Goal: Task Accomplishment & Management: Manage account settings

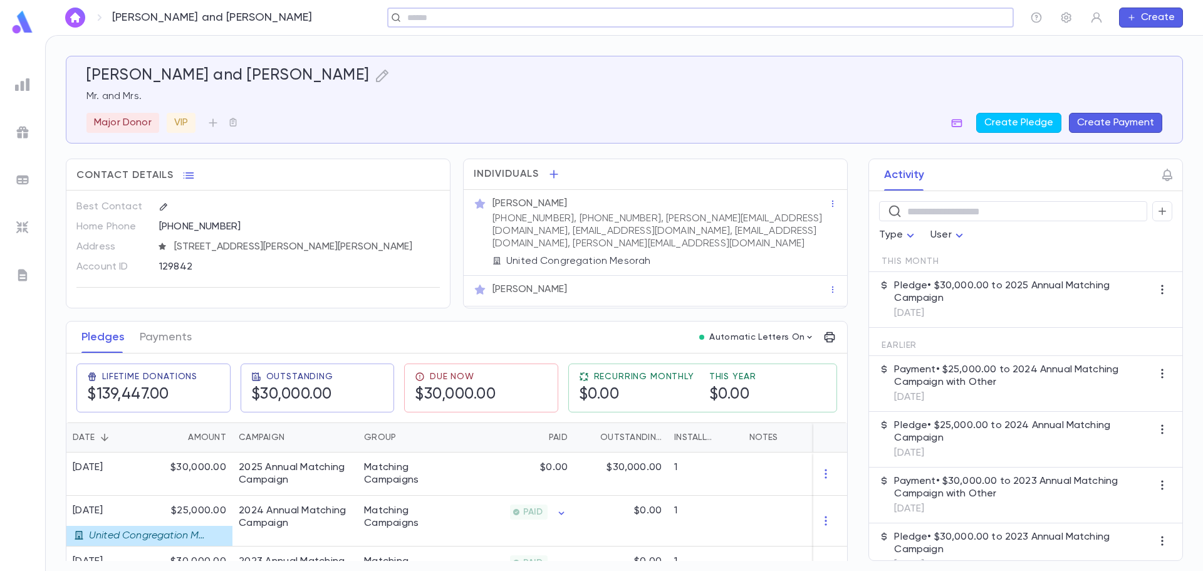
drag, startPoint x: 0, startPoint y: 0, endPoint x: 495, endPoint y: 19, distance: 495.3
click at [495, 19] on input "text" at bounding box center [696, 18] width 586 height 12
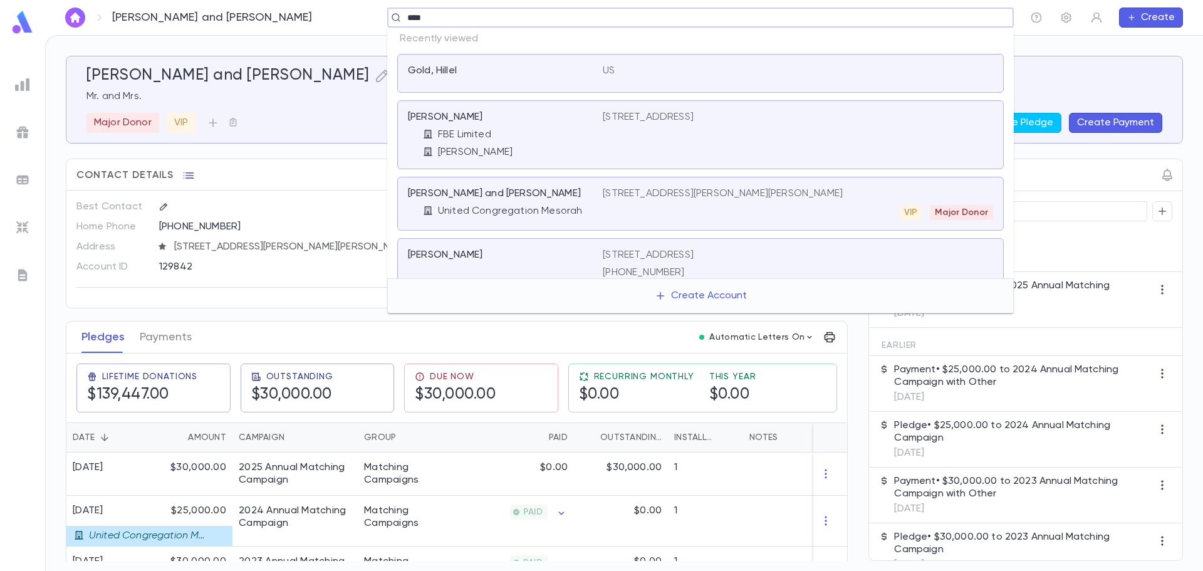
type input "*****"
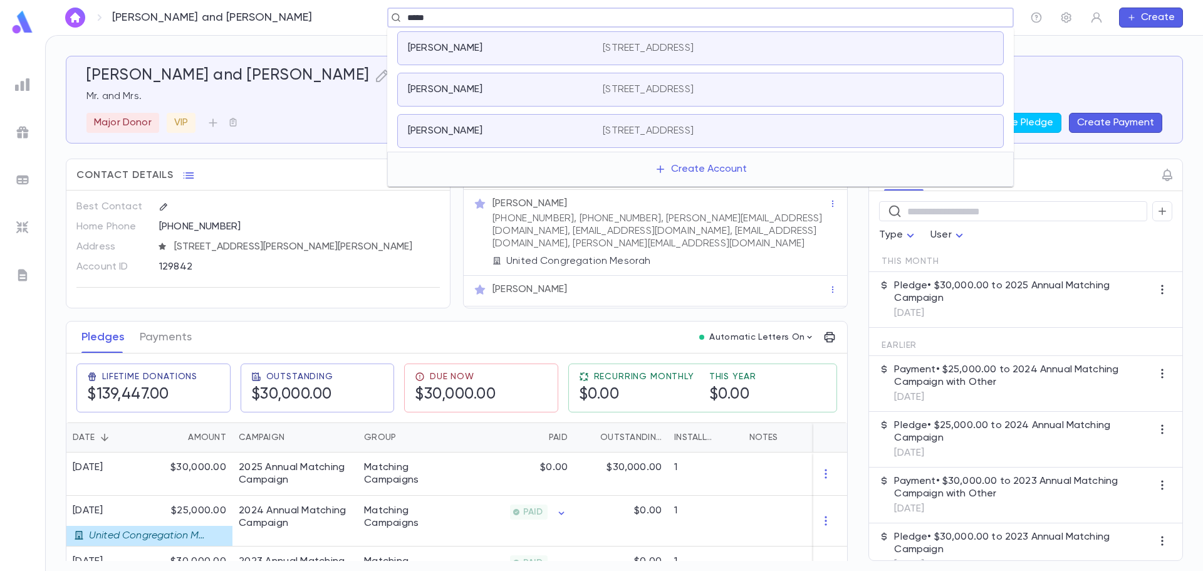
click at [482, 42] on p "[PERSON_NAME]" at bounding box center [445, 48] width 75 height 13
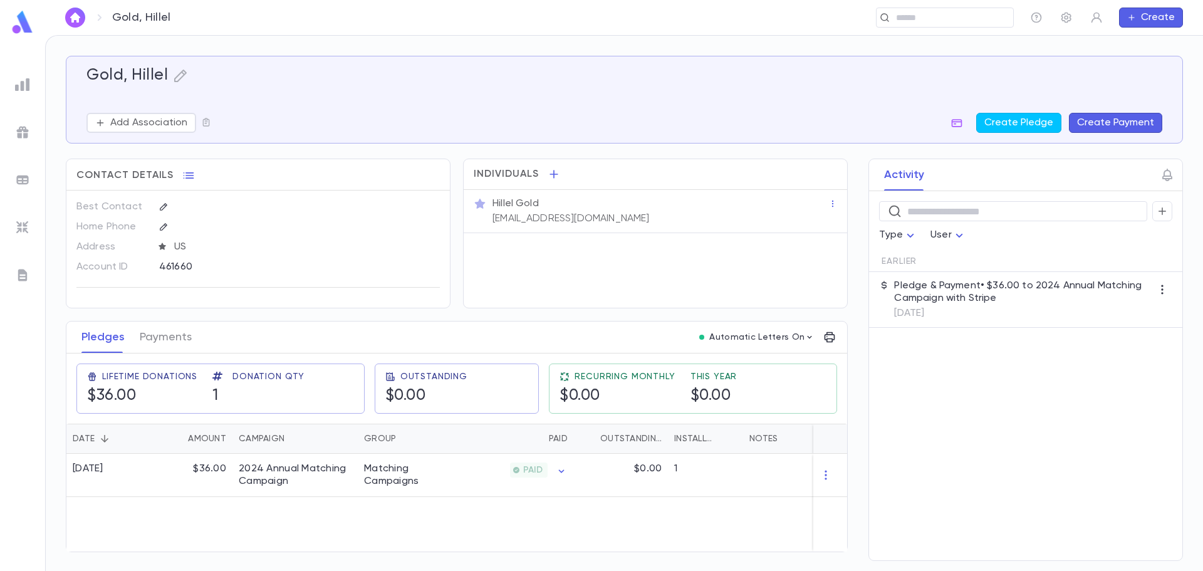
click at [23, 21] on img at bounding box center [22, 22] width 25 height 24
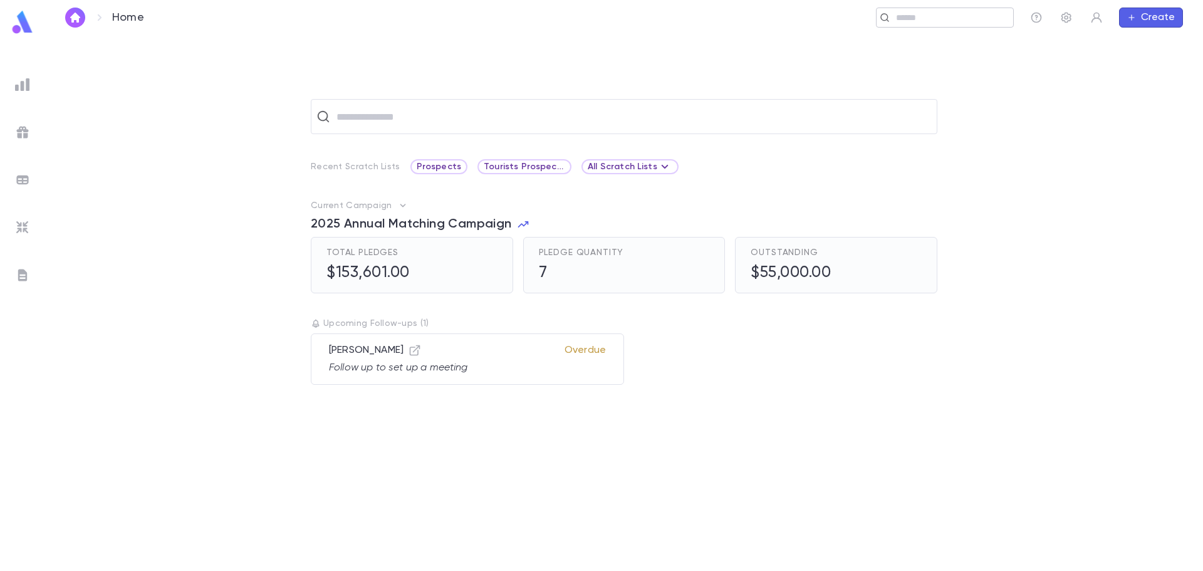
click at [945, 16] on input "text" at bounding box center [940, 18] width 97 height 12
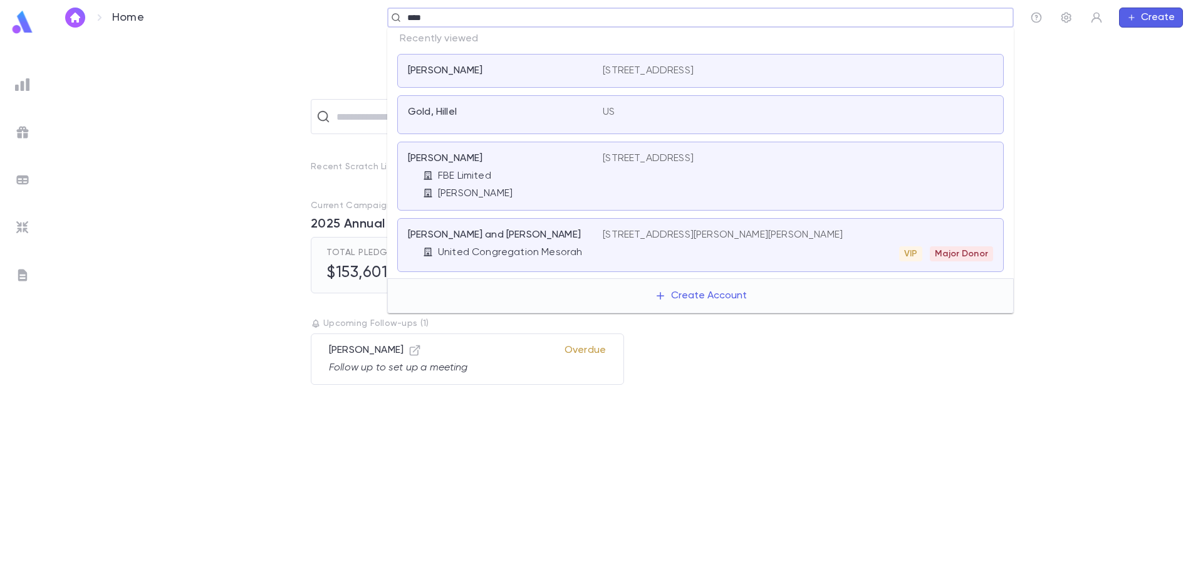
type input "*****"
click at [806, 68] on div "[STREET_ADDRESS]" at bounding box center [798, 71] width 390 height 13
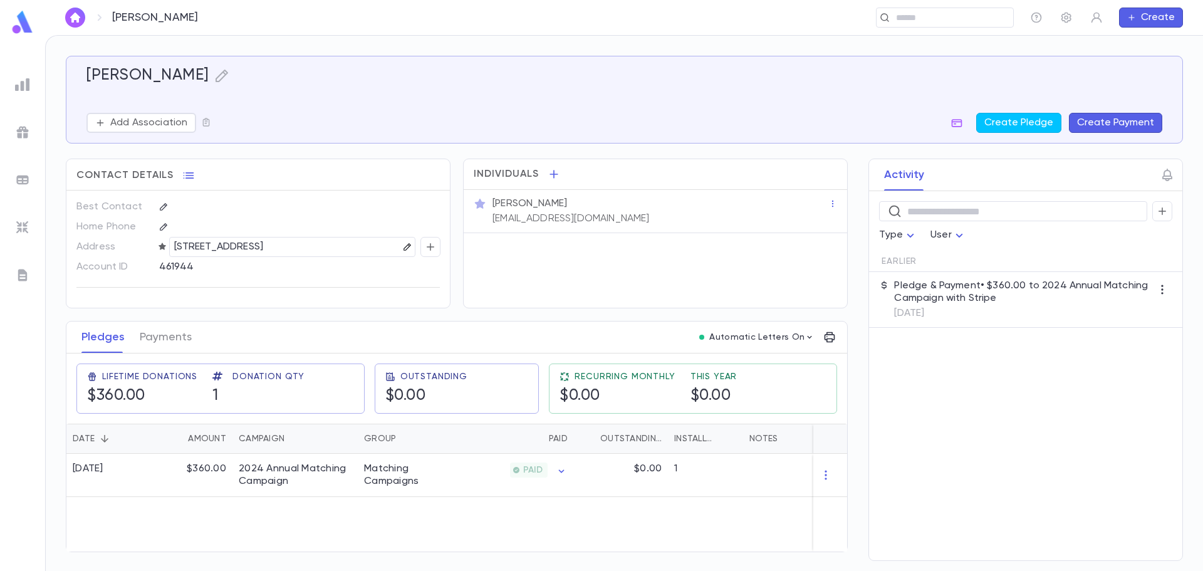
click at [408, 247] on icon "button" at bounding box center [406, 246] width 7 height 7
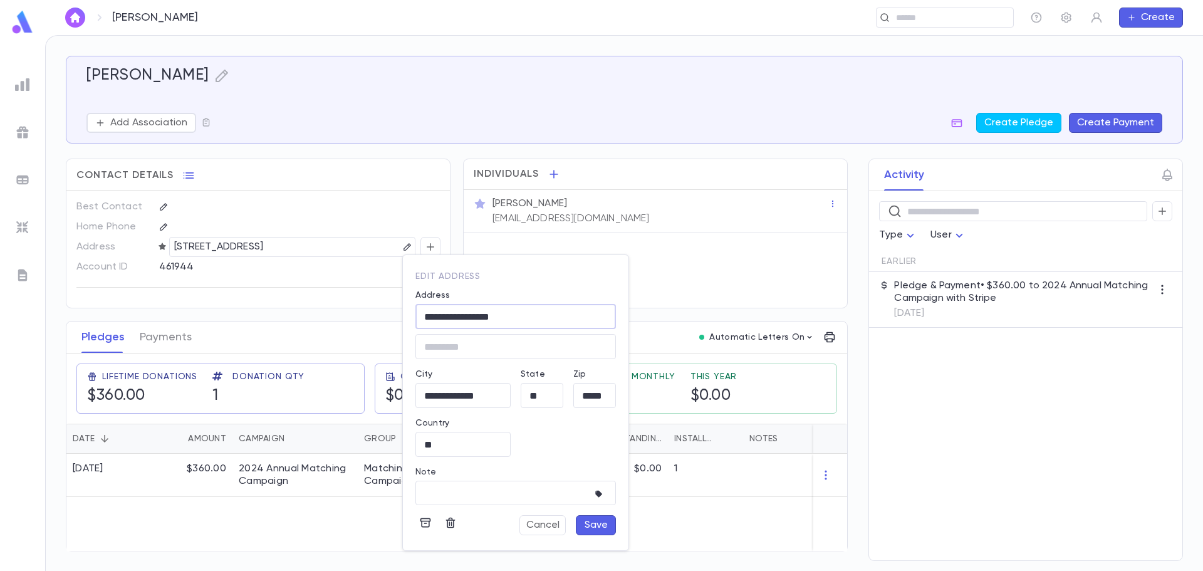
drag, startPoint x: 524, startPoint y: 322, endPoint x: 390, endPoint y: 306, distance: 135.0
click at [390, 306] on div "**********" at bounding box center [601, 285] width 1203 height 571
click at [592, 529] on button "Save" at bounding box center [596, 525] width 40 height 20
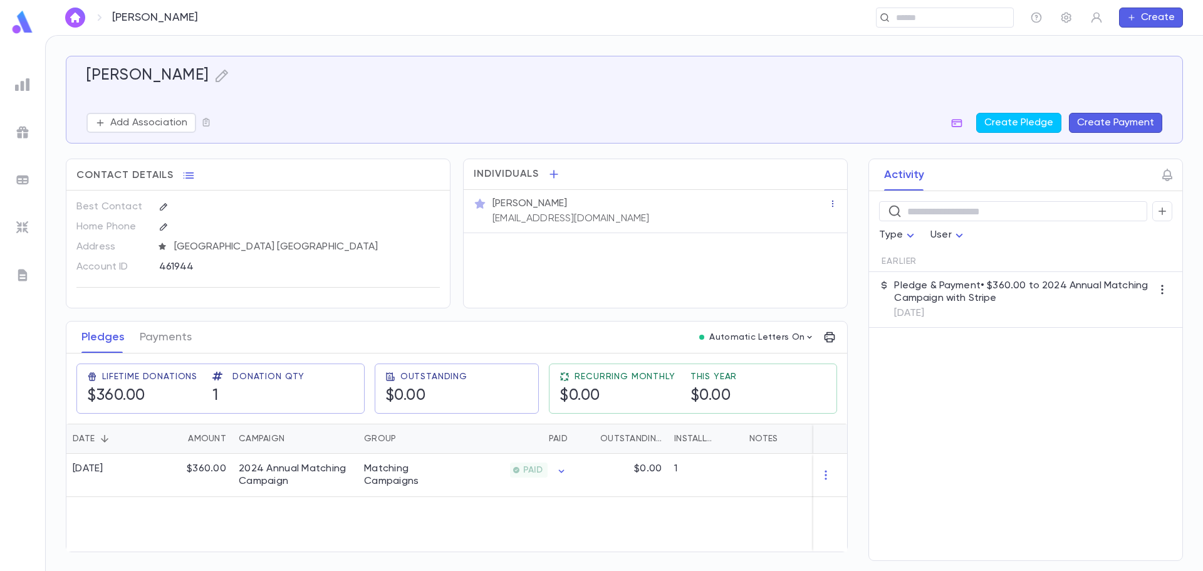
click at [831, 207] on icon "button" at bounding box center [832, 203] width 9 height 9
click at [638, 222] on div at bounding box center [601, 285] width 1203 height 571
click at [581, 215] on p "[EMAIL_ADDRESS][DOMAIN_NAME]" at bounding box center [570, 218] width 157 height 13
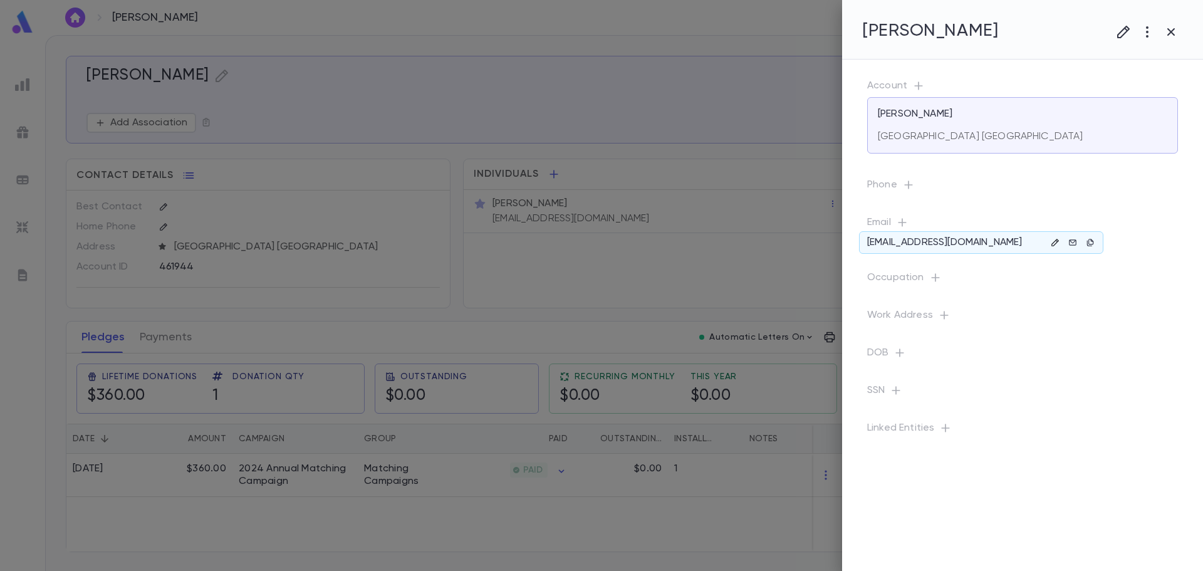
click at [1053, 242] on icon "button" at bounding box center [1055, 242] width 9 height 9
drag, startPoint x: 1129, startPoint y: 297, endPoint x: 925, endPoint y: 292, distance: 203.7
click at [925, 292] on div "**********" at bounding box center [601, 285] width 1203 height 571
drag, startPoint x: 1176, startPoint y: 345, endPoint x: 1174, endPoint y: 351, distance: 7.1
click at [1176, 345] on div "Cancel Save" at bounding box center [1130, 355] width 104 height 28
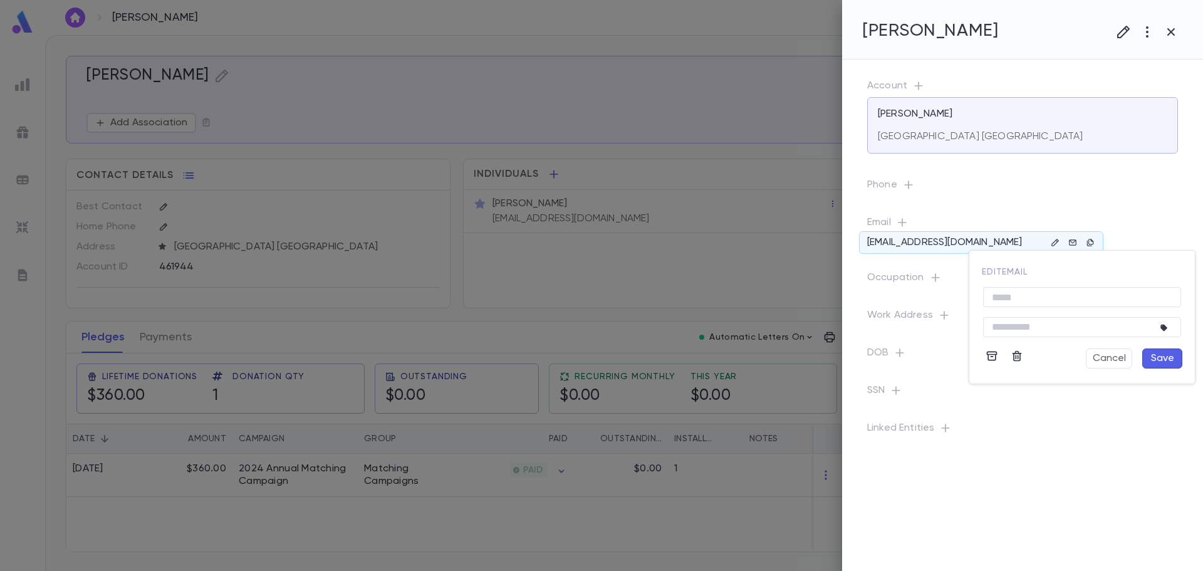
click at [1173, 356] on button "Save" at bounding box center [1162, 358] width 40 height 20
click at [1015, 368] on icon "button" at bounding box center [1016, 368] width 9 height 11
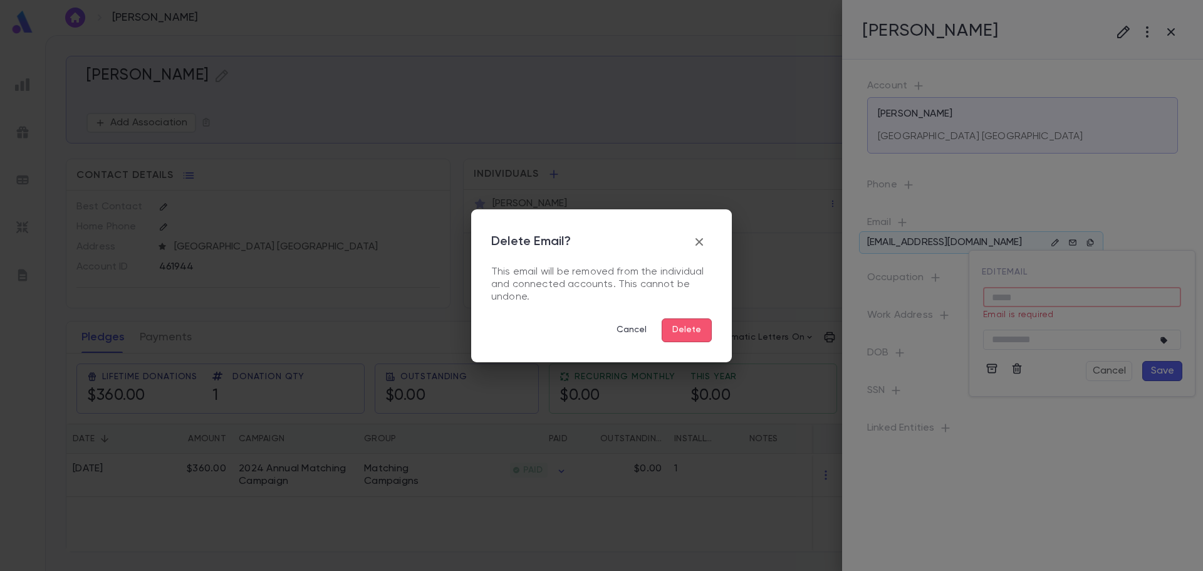
click at [690, 329] on button "Delete" at bounding box center [687, 330] width 50 height 24
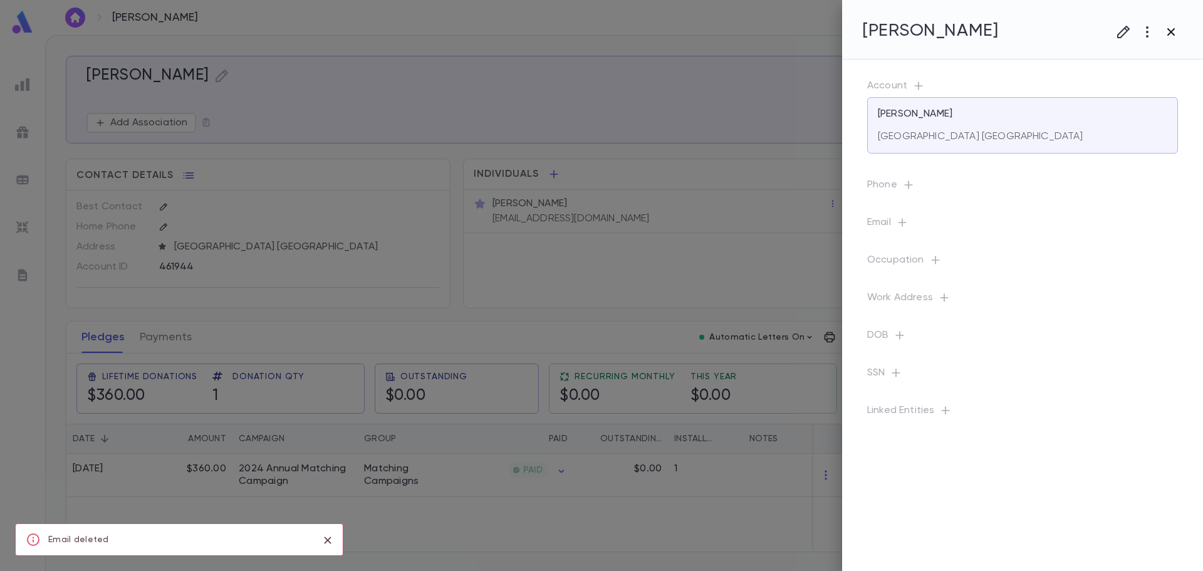
click at [1171, 34] on icon "button" at bounding box center [1170, 31] width 15 height 15
